Goal: Information Seeking & Learning: Learn about a topic

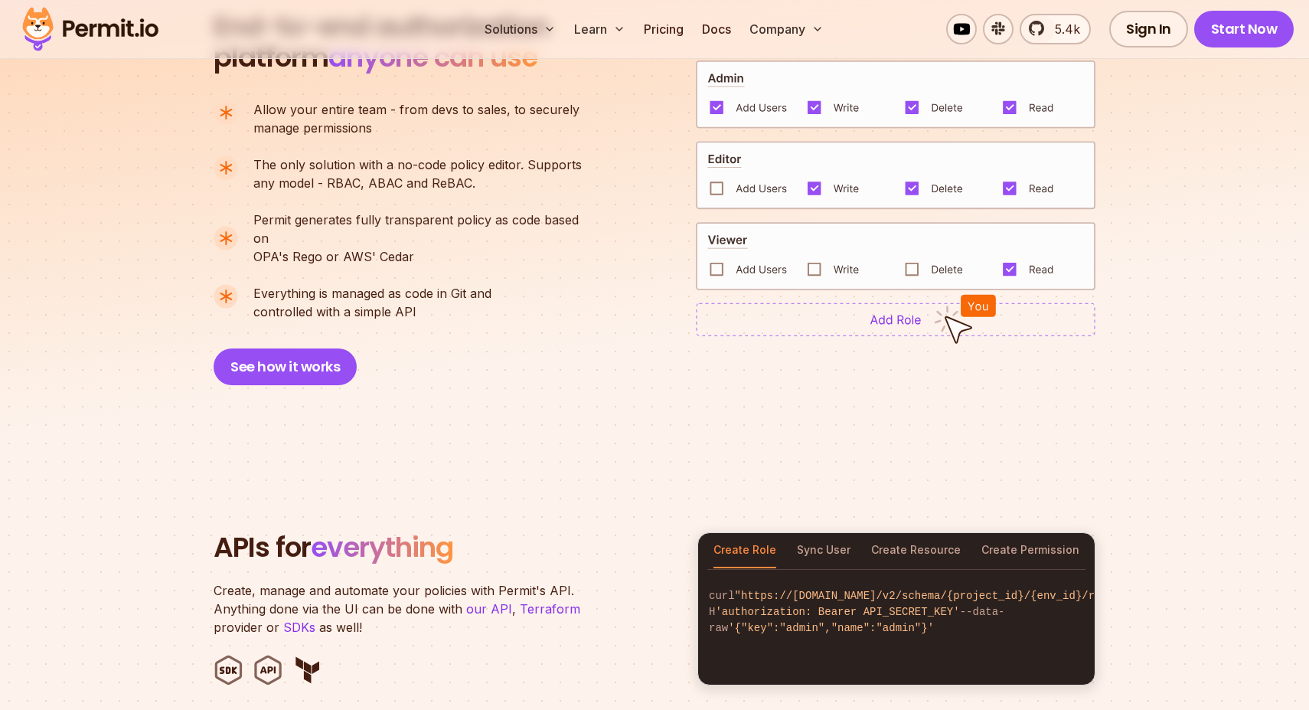
scroll to position [1708, 0]
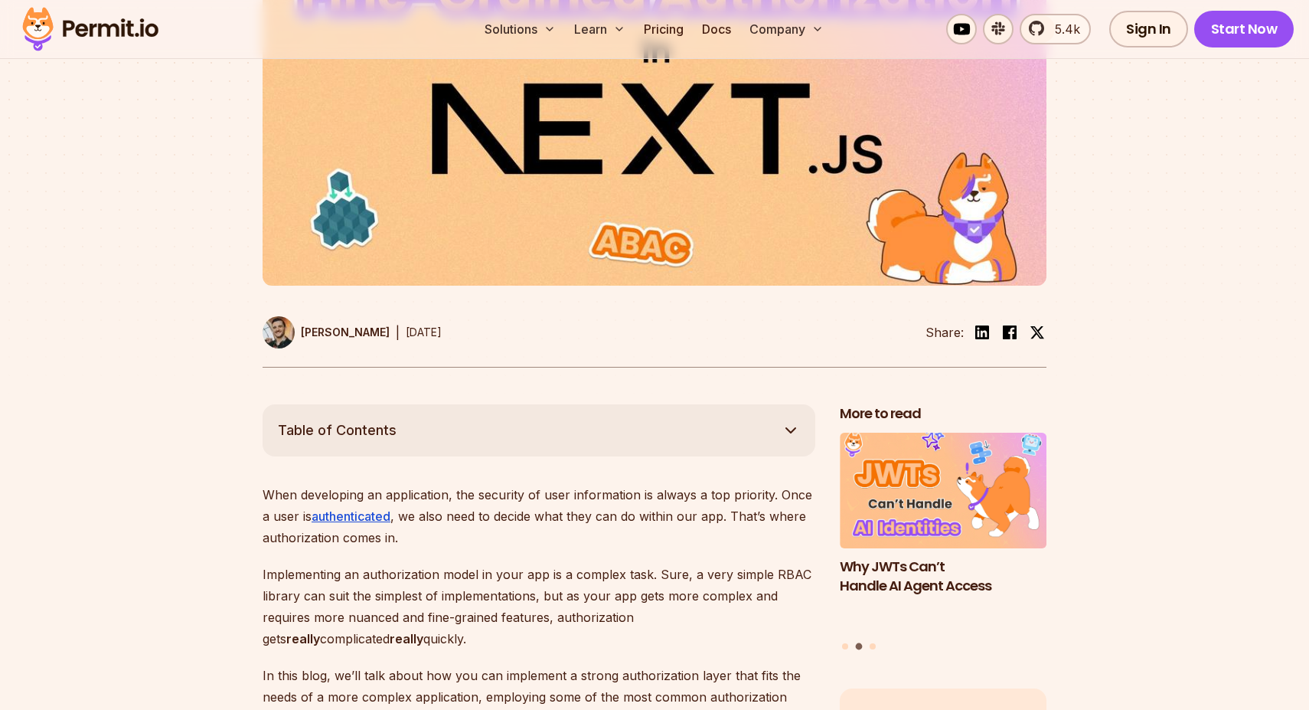
scroll to position [774, 0]
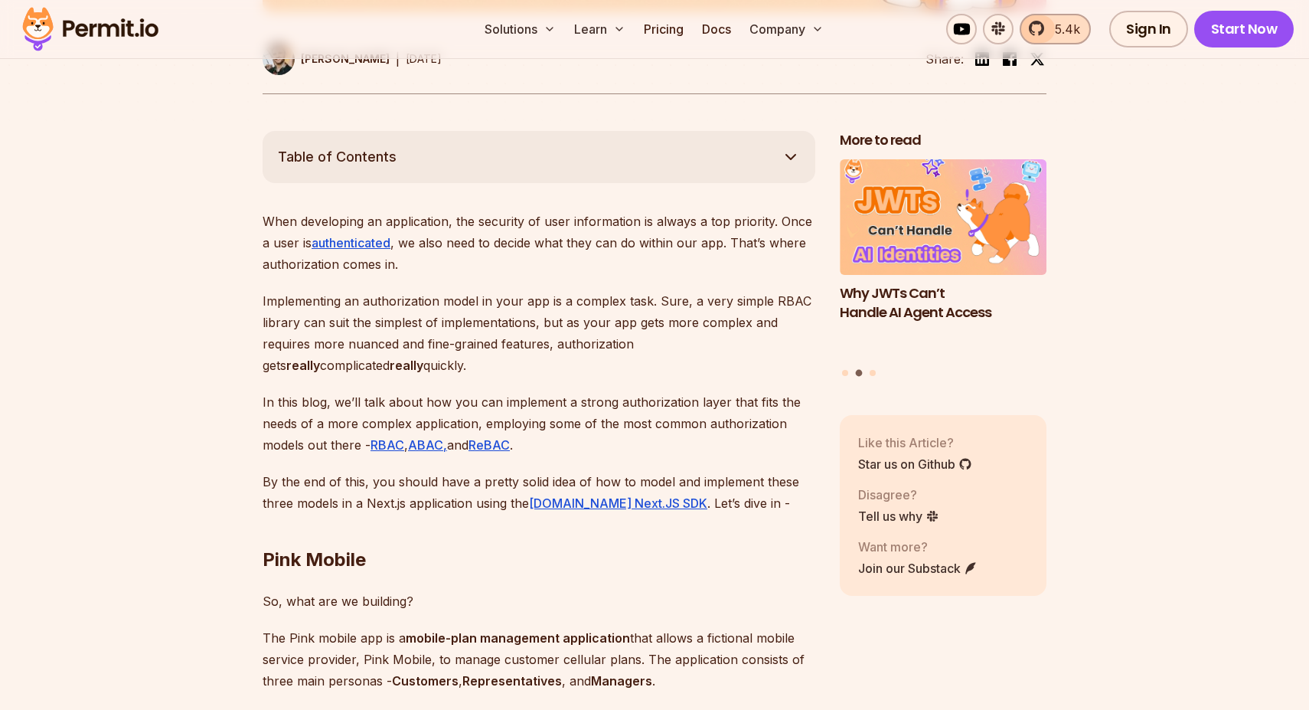
click at [1069, 31] on span "5.4k" at bounding box center [1063, 29] width 34 height 18
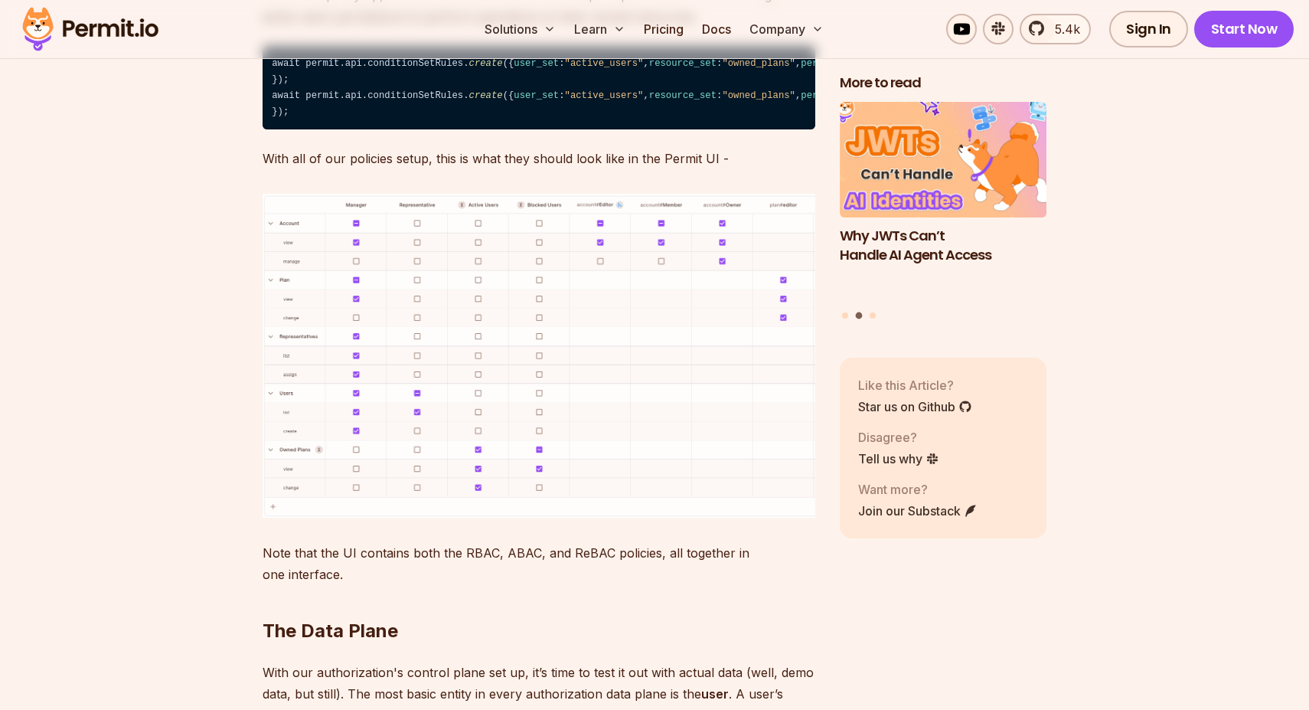
scroll to position [8149, 0]
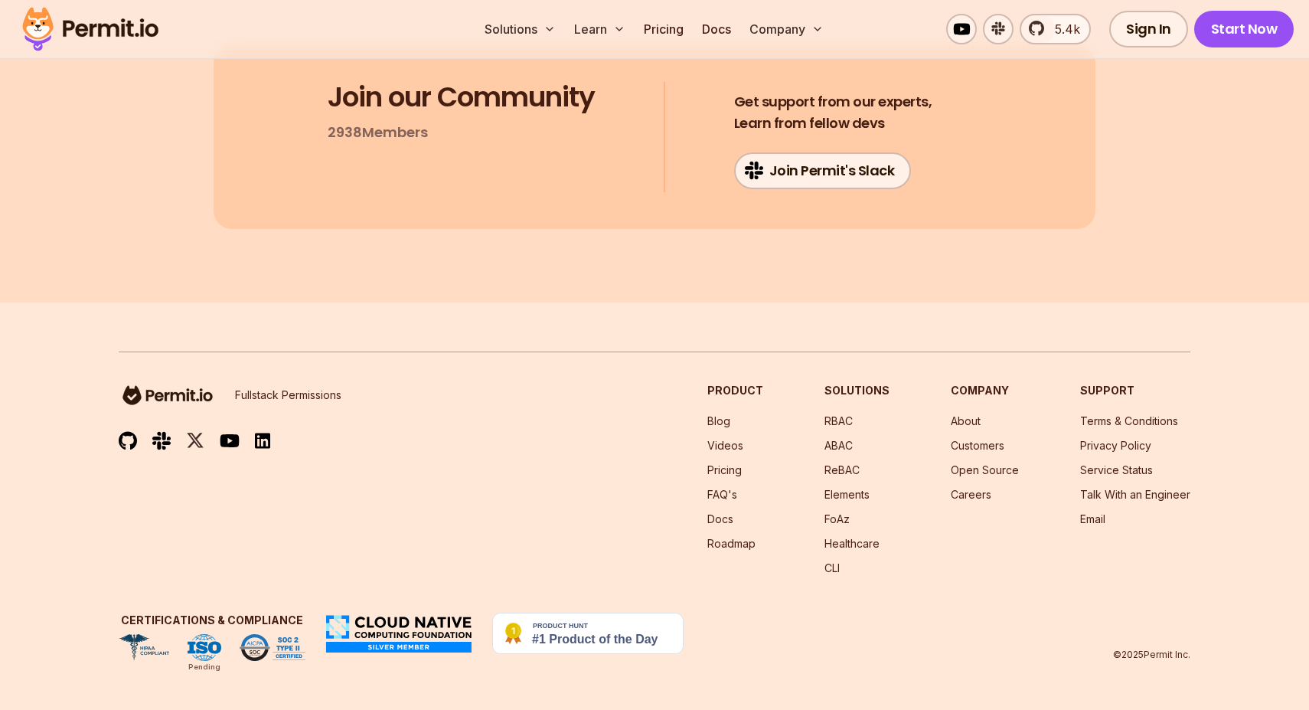
scroll to position [15502, 0]
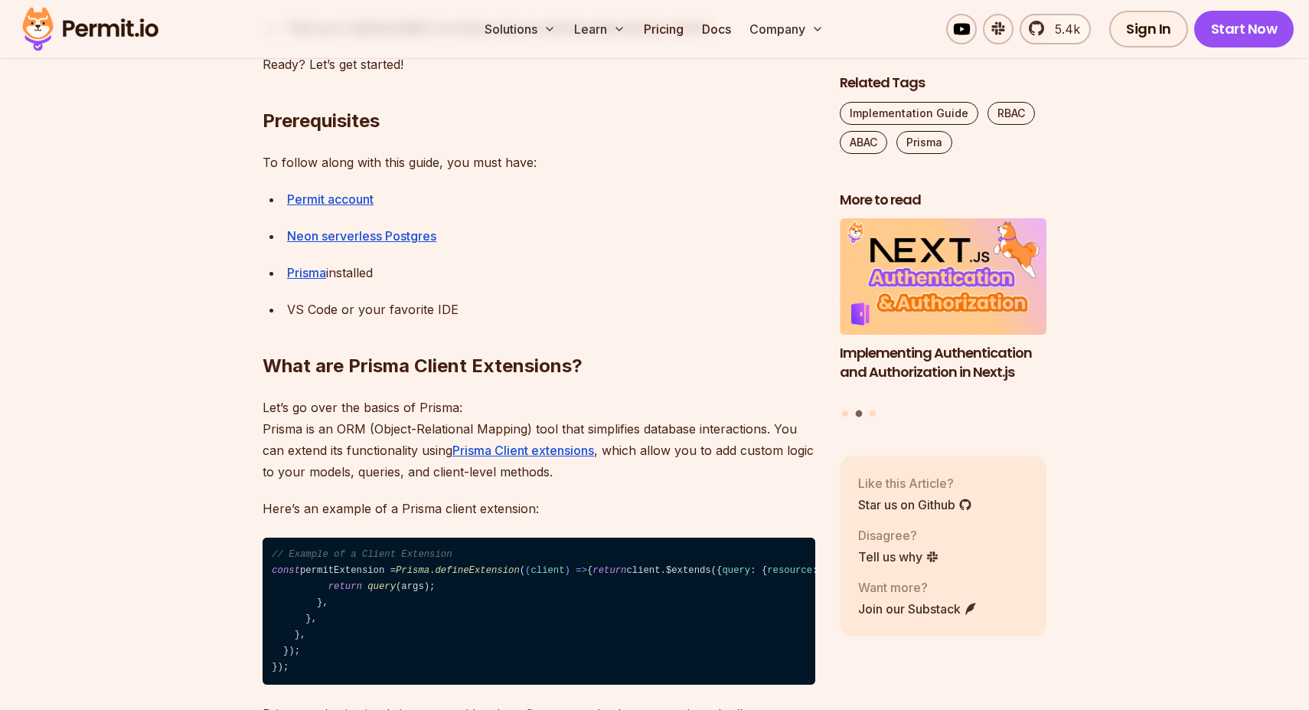
scroll to position [1730, 0]
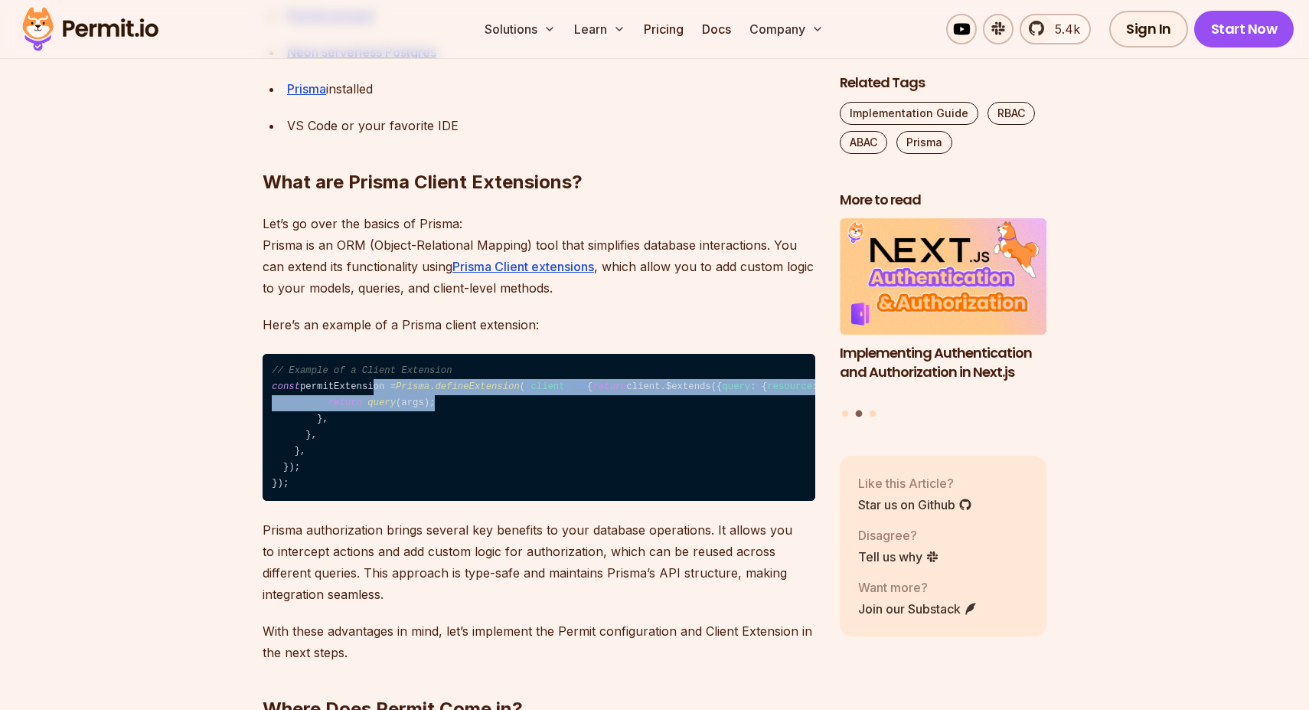
drag, startPoint x: 374, startPoint y: 395, endPoint x: 485, endPoint y: 573, distance: 210.1
click at [469, 501] on code "// Example of a Client Extension const permitExtension = Prisma . defineExtensi…" at bounding box center [539, 428] width 553 height 148
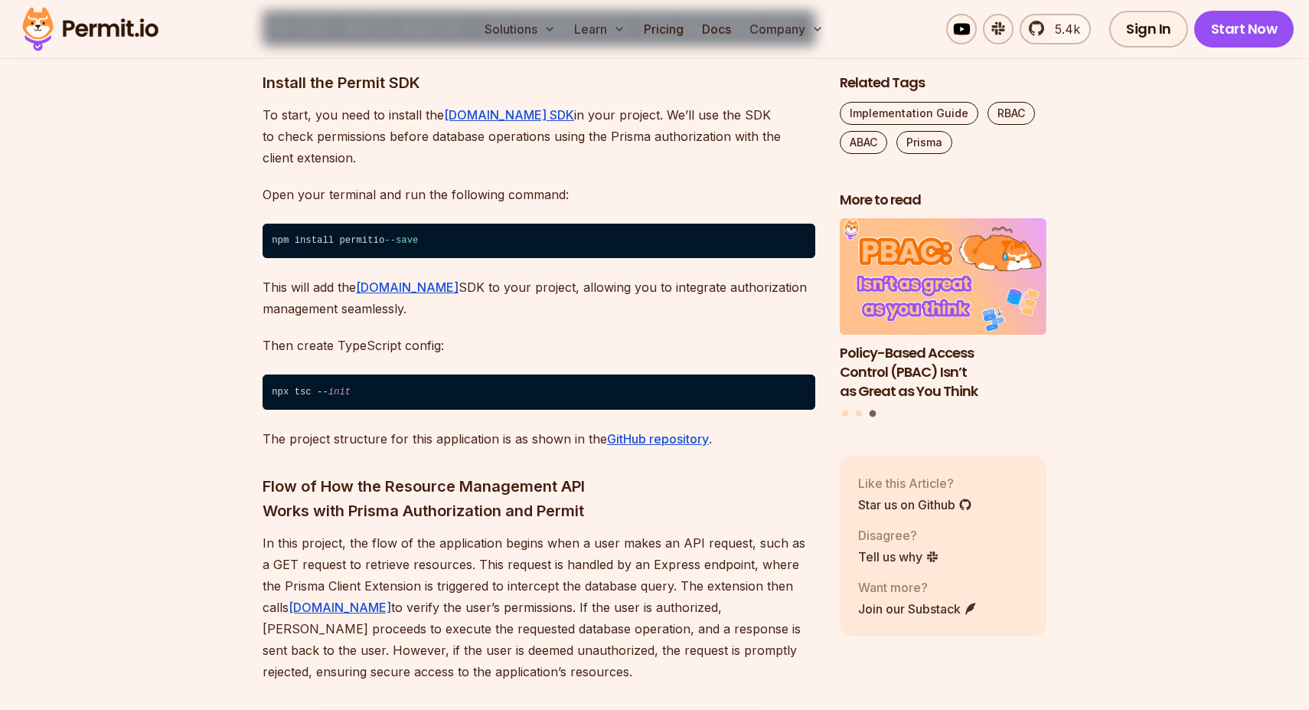
scroll to position [3239, 0]
